Goal: Information Seeking & Learning: Learn about a topic

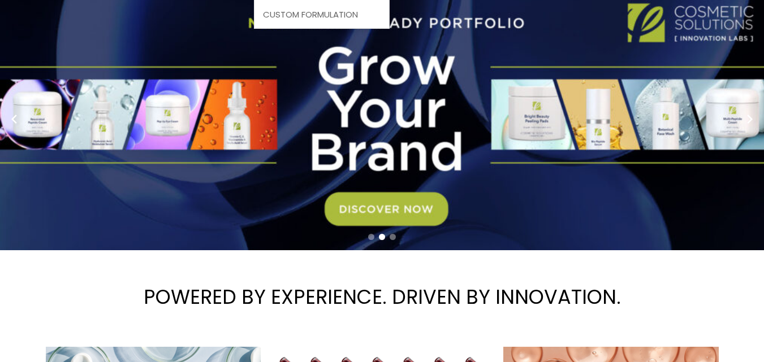
scroll to position [57, 0]
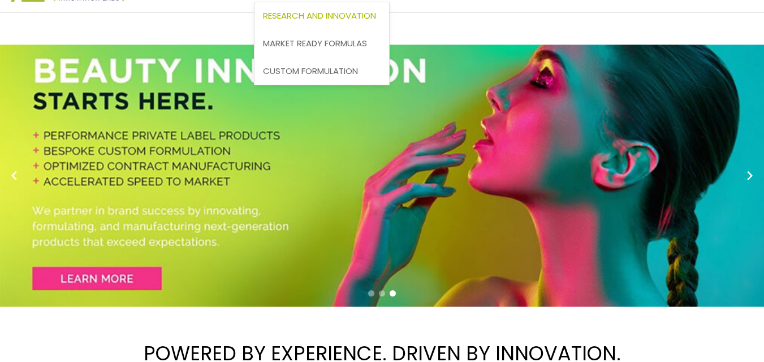
click at [263, 21] on span "Research and Innovation" at bounding box center [319, 16] width 113 height 12
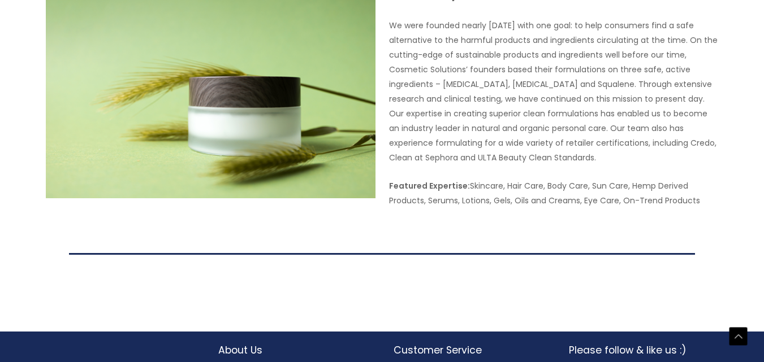
scroll to position [2262, 0]
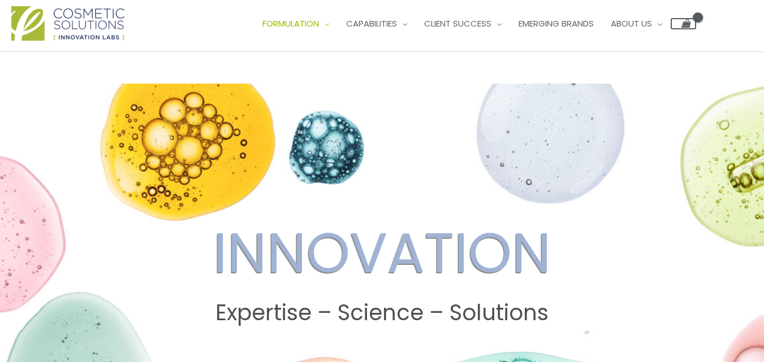
scroll to position [0, 0]
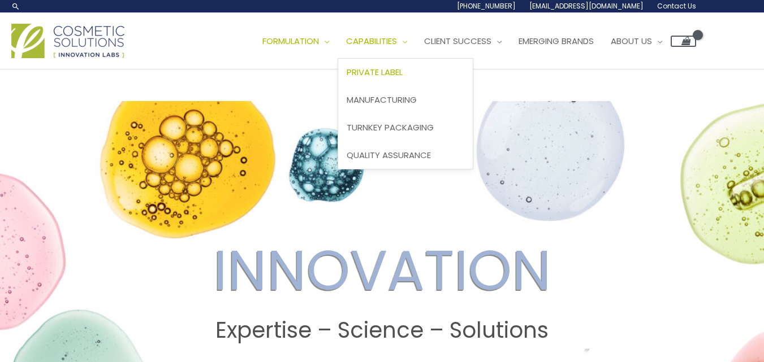
click at [347, 78] on span "Private Label" at bounding box center [375, 72] width 56 height 12
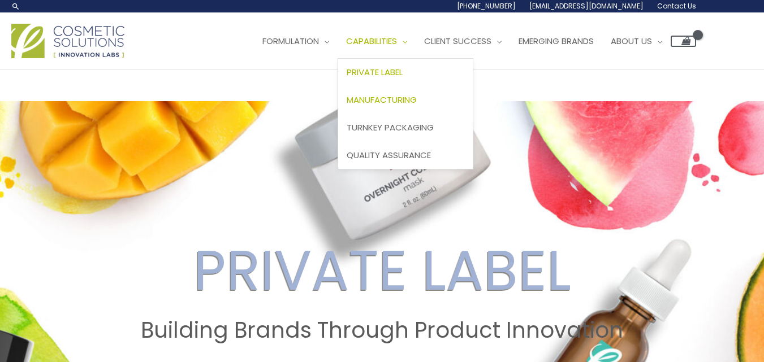
click at [347, 106] on span "Manufacturing" at bounding box center [382, 100] width 70 height 12
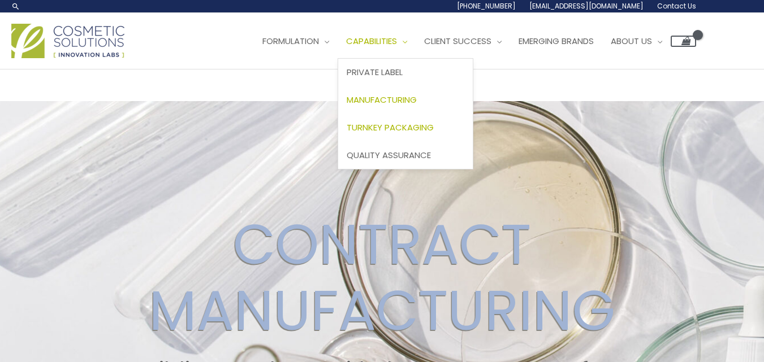
click at [347, 133] on span "Turnkey Packaging" at bounding box center [390, 128] width 87 height 12
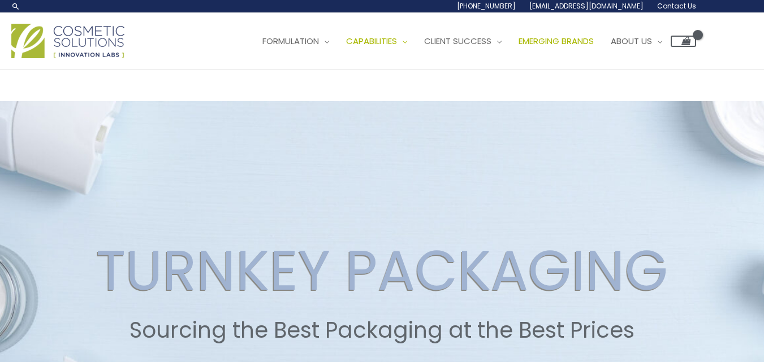
click at [519, 47] on span "Emerging Brands" at bounding box center [556, 41] width 75 height 12
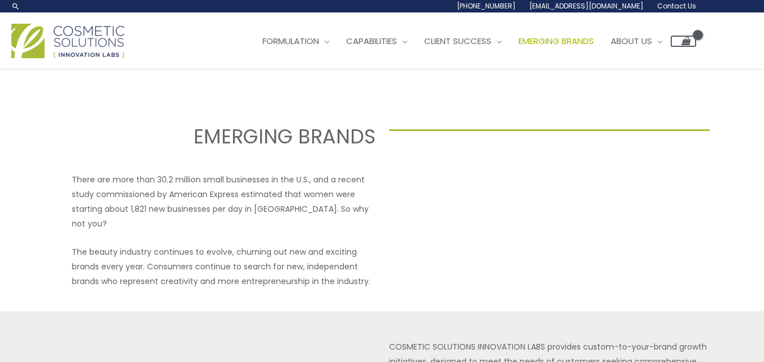
click at [0, 0] on input "Search..." at bounding box center [0, 0] width 0 height 0
paste input "[MEDICAL_DATA] peel"
drag, startPoint x: 93, startPoint y: 12, endPoint x: 11, endPoint y: 12, distance: 81.4
click at [0, 0] on input "[MEDICAL_DATA] peel" at bounding box center [0, 0] width 0 height 0
type input "[MEDICAL_DATA] peel"
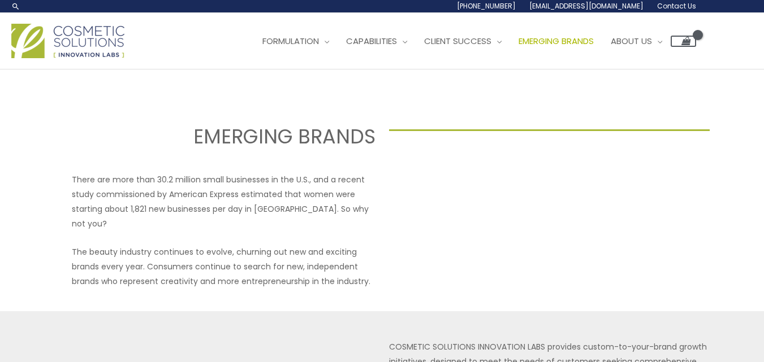
drag, startPoint x: 172, startPoint y: 85, endPoint x: 97, endPoint y: 64, distance: 77.7
click at [172, 61] on div "Main Menu Formulation Menu Toggle Research and Innovation Market Ready Formulas…" at bounding box center [353, 41] width 685 height 40
click at [14, 11] on link "Search icon link" at bounding box center [15, 6] width 9 height 9
click at [0, 0] on input "glycolic acid peel" at bounding box center [0, 0] width 0 height 0
click at [14, 11] on link "Search icon link" at bounding box center [15, 6] width 9 height 9
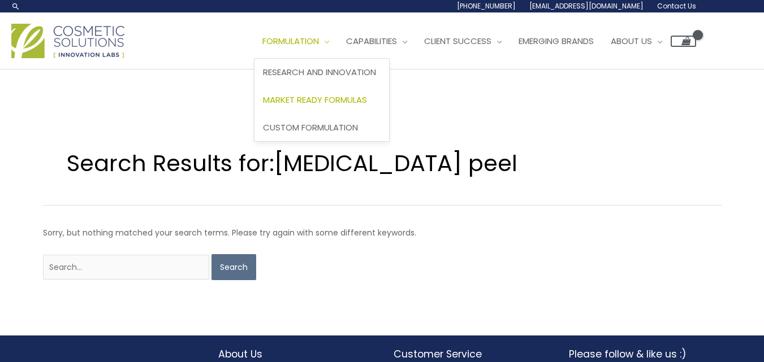
click at [351, 100] on span "Market Ready Formulas" at bounding box center [315, 100] width 104 height 12
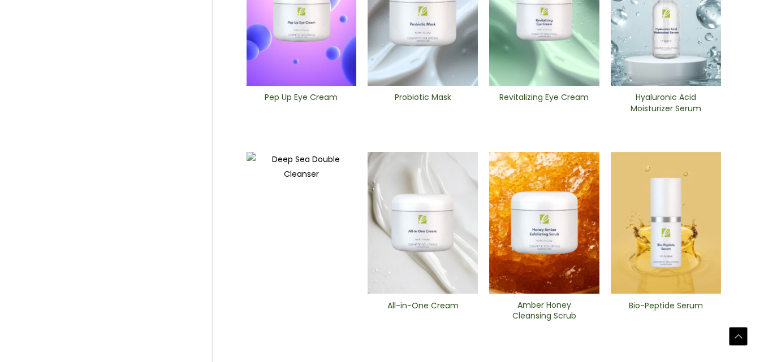
scroll to position [509, 0]
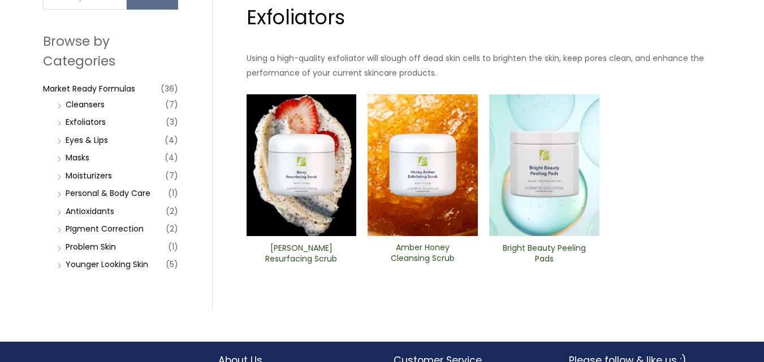
scroll to position [139, 0]
